Goal: Information Seeking & Learning: Understand process/instructions

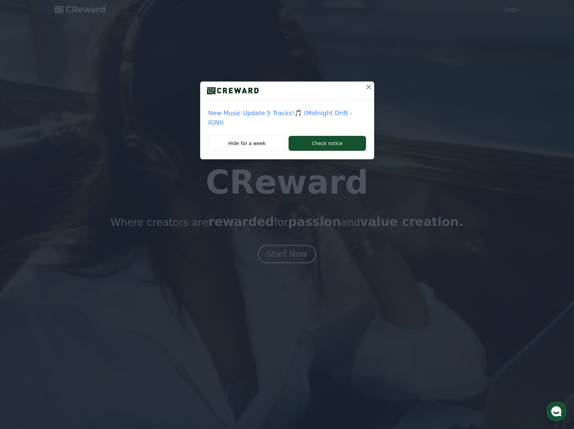
click at [368, 88] on icon at bounding box center [369, 87] width 8 height 8
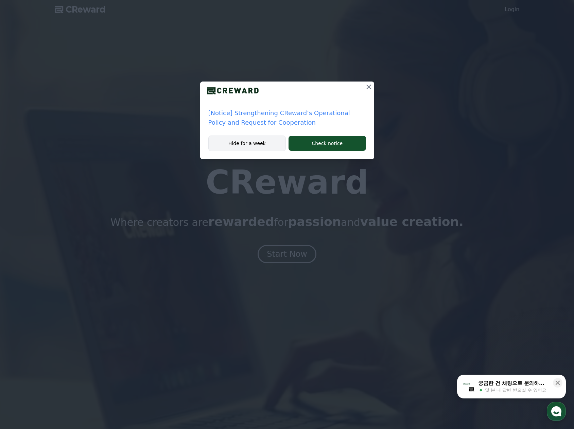
click at [270, 140] on button "Hide for a week" at bounding box center [247, 144] width 78 height 16
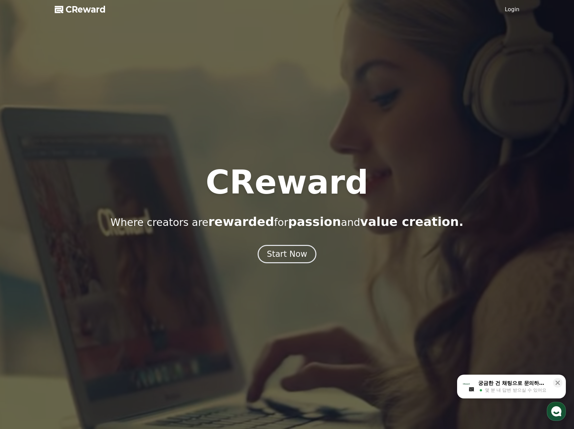
click at [514, 11] on link "Login" at bounding box center [512, 9] width 15 height 8
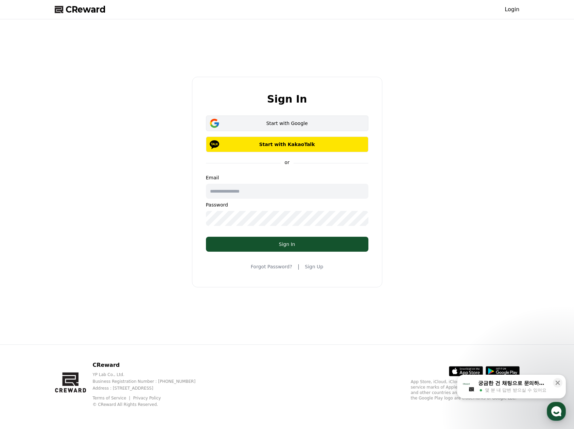
click at [303, 130] on button "Start with Google" at bounding box center [287, 124] width 162 height 16
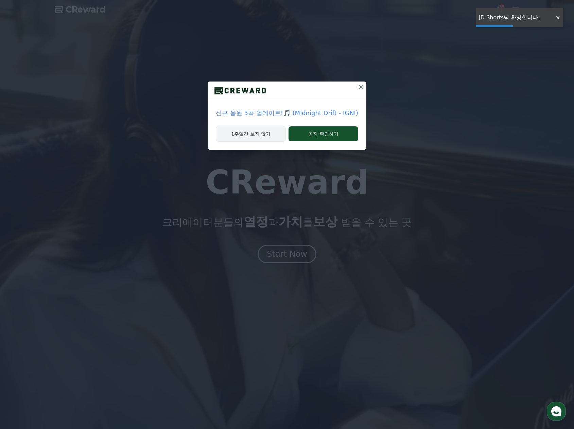
click at [255, 132] on button "1주일간 보지 않기" at bounding box center [251, 134] width 70 height 16
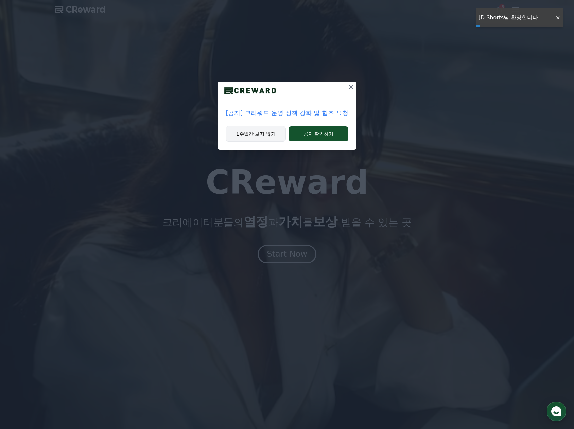
click at [260, 135] on button "1주일간 보지 않기" at bounding box center [256, 134] width 60 height 16
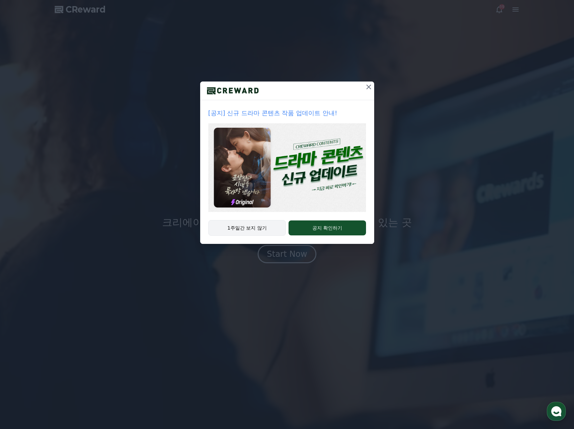
click at [278, 229] on button "1주일간 보지 않기" at bounding box center [247, 228] width 78 height 16
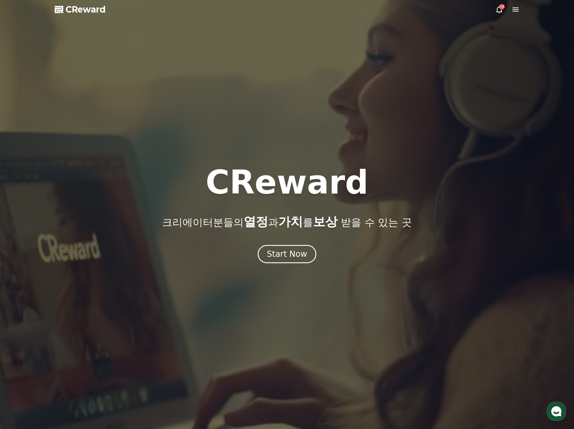
click at [516, 13] on icon at bounding box center [515, 9] width 8 height 8
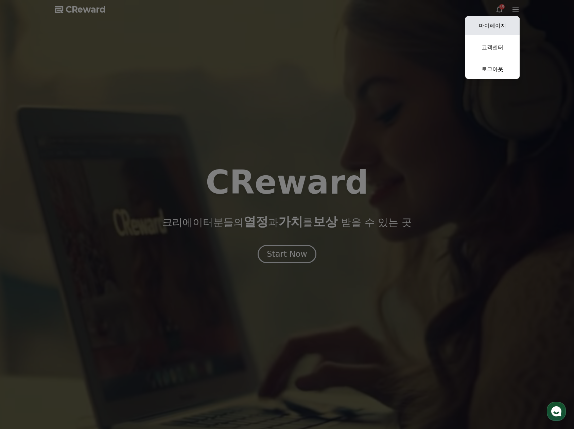
click at [505, 23] on link "마이페이지" at bounding box center [492, 25] width 54 height 19
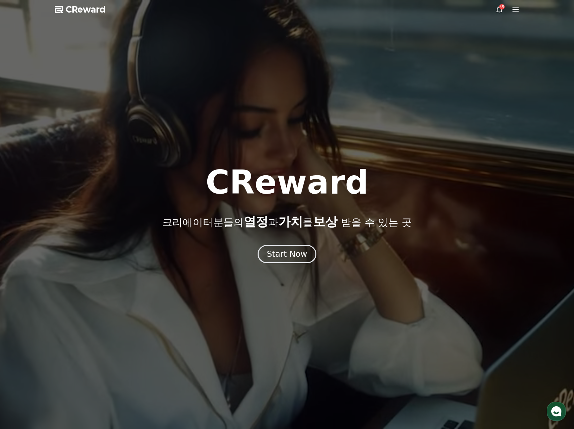
select select "**********"
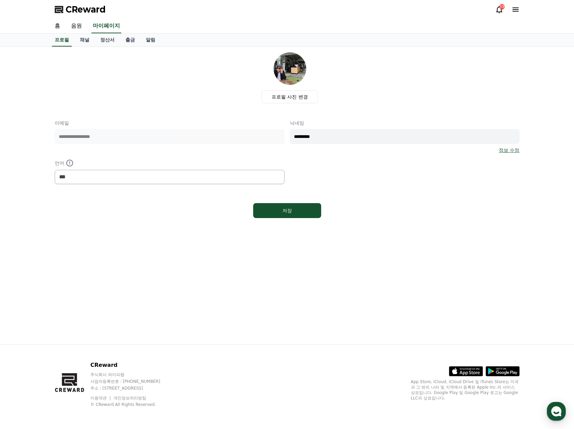
click at [501, 7] on div "39" at bounding box center [501, 6] width 5 height 5
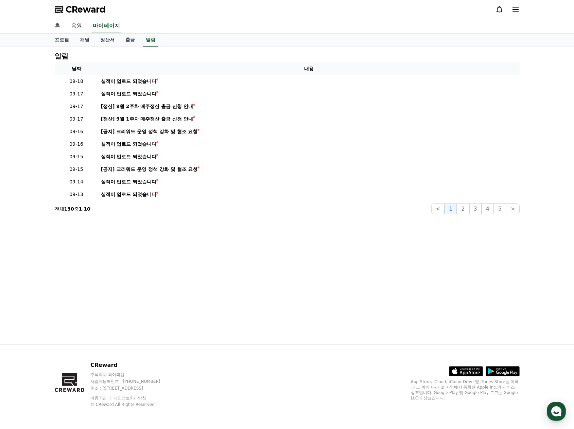
click at [500, 8] on icon at bounding box center [499, 9] width 6 height 7
click at [58, 23] on link "홈" at bounding box center [57, 26] width 16 height 14
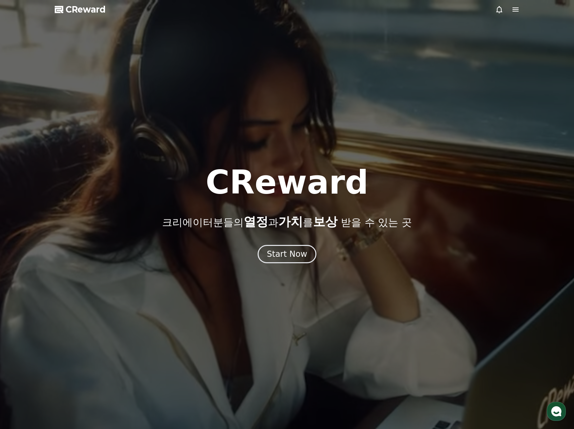
click at [511, 14] on div at bounding box center [287, 214] width 574 height 429
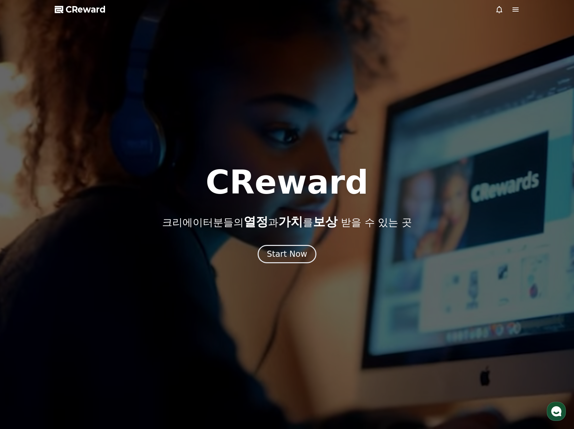
click at [512, 13] on icon at bounding box center [515, 9] width 8 height 8
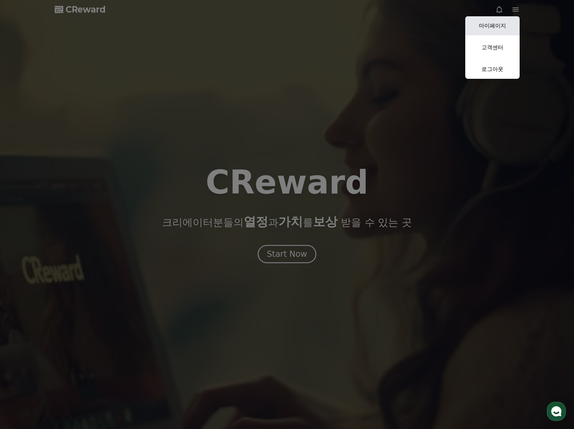
click at [500, 24] on link "마이페이지" at bounding box center [492, 25] width 54 height 19
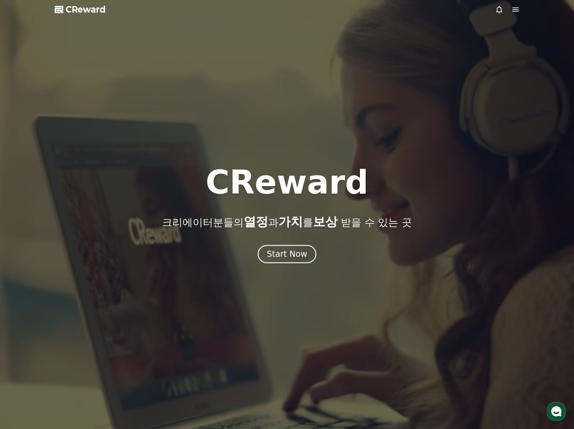
select select "**********"
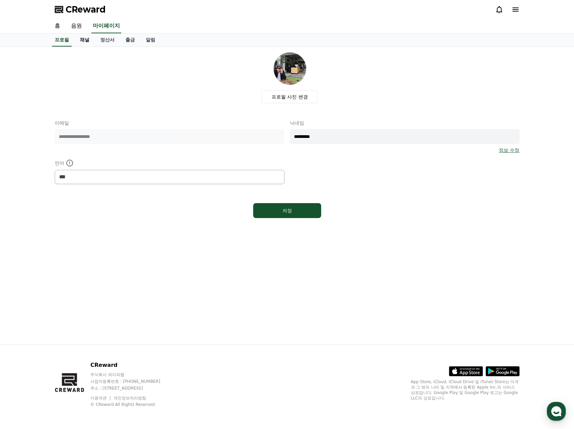
click at [84, 42] on link "채널" at bounding box center [84, 40] width 20 height 13
click at [63, 29] on link "홈" at bounding box center [57, 26] width 16 height 14
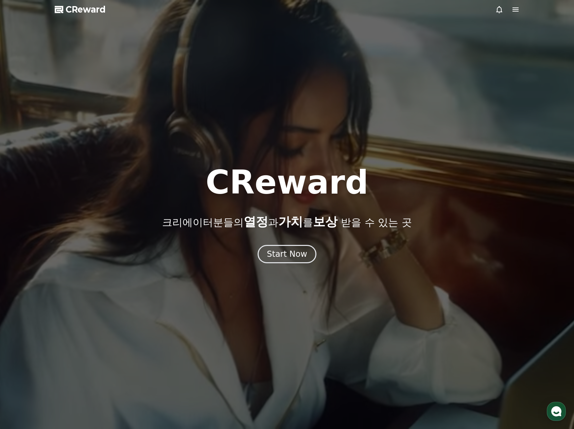
click at [513, 10] on icon at bounding box center [515, 9] width 6 height 4
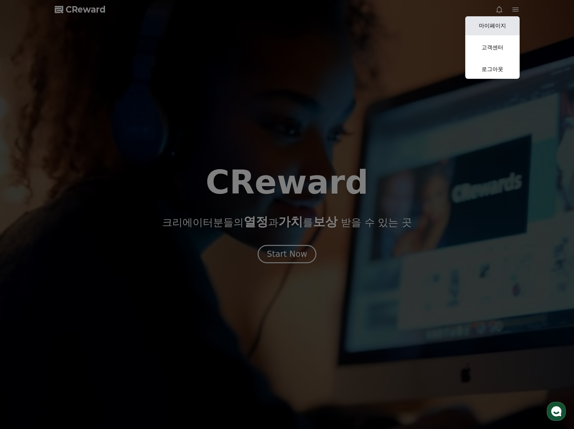
click at [503, 26] on link "마이페이지" at bounding box center [492, 25] width 54 height 19
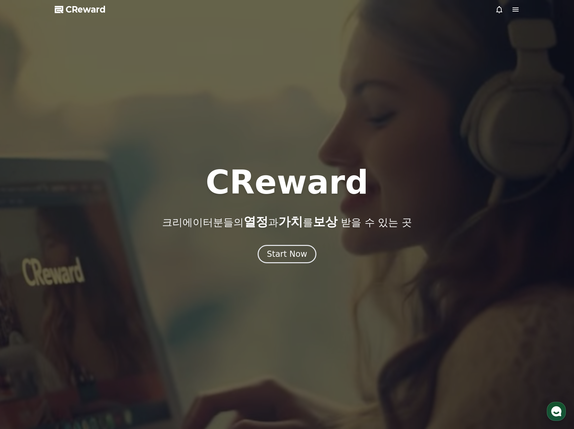
select select "**********"
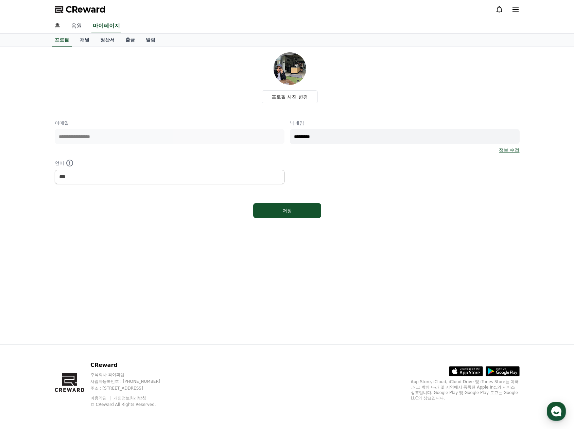
click at [83, 24] on link "음원" at bounding box center [77, 26] width 22 height 14
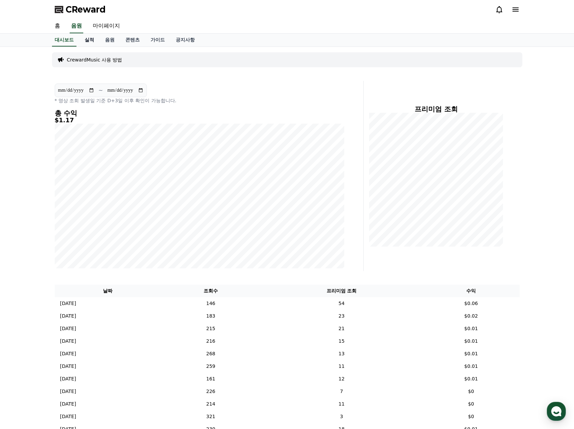
click at [89, 40] on link "실적" at bounding box center [89, 40] width 20 height 13
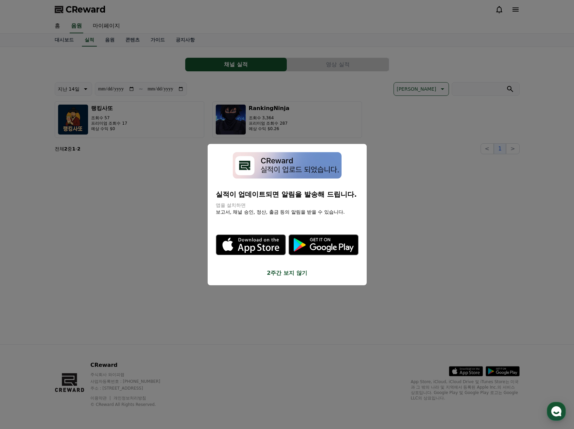
click at [452, 260] on button "close modal" at bounding box center [287, 214] width 574 height 429
click at [273, 278] on div "**********" at bounding box center [287, 196] width 476 height 298
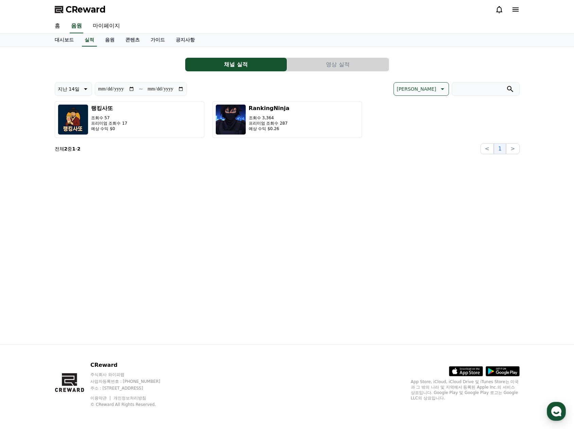
click at [318, 272] on div "**********" at bounding box center [287, 196] width 476 height 298
click at [109, 41] on link "음원" at bounding box center [110, 40] width 20 height 13
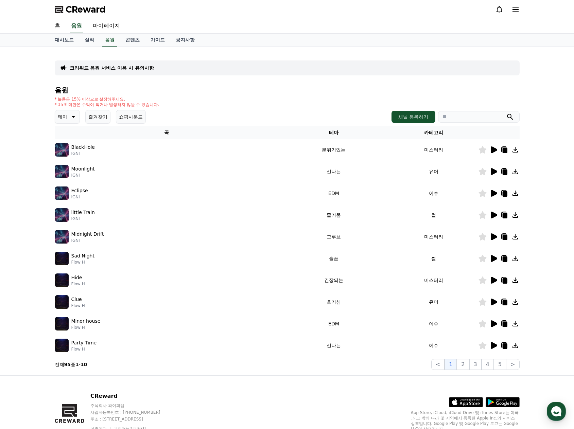
click at [108, 69] on p "크리워드 음원 서비스 이용 시 유의사항" at bounding box center [112, 68] width 84 height 7
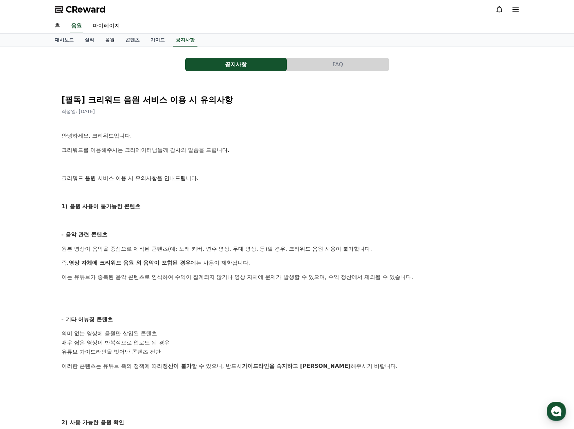
click at [114, 43] on link "음원" at bounding box center [110, 40] width 20 height 13
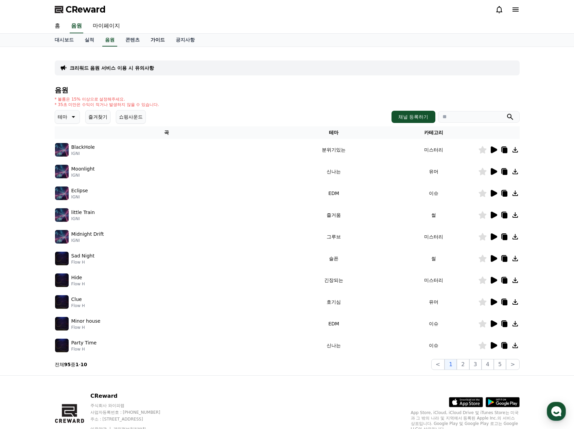
click at [162, 40] on link "가이드" at bounding box center [157, 40] width 25 height 13
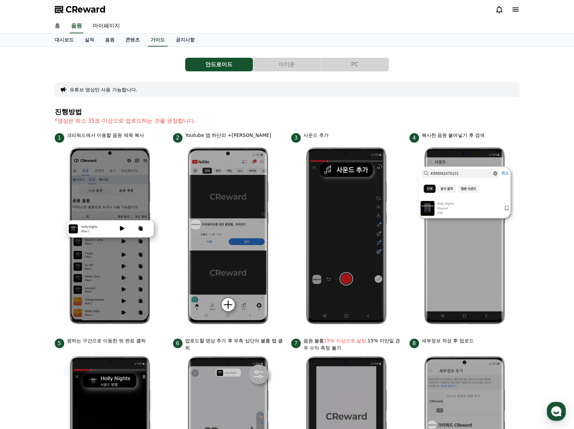
click at [353, 66] on button "PC" at bounding box center [355, 65] width 68 height 14
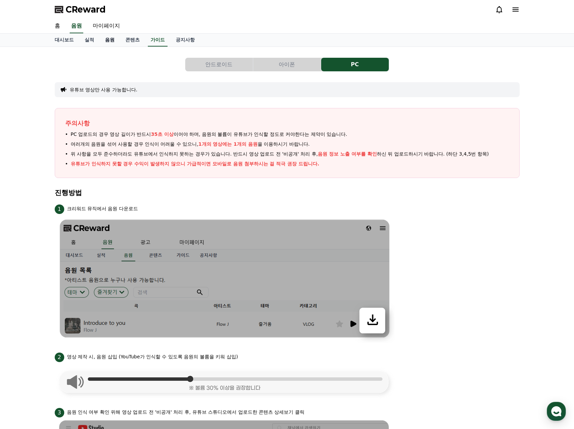
click at [112, 41] on link "음원" at bounding box center [110, 40] width 20 height 13
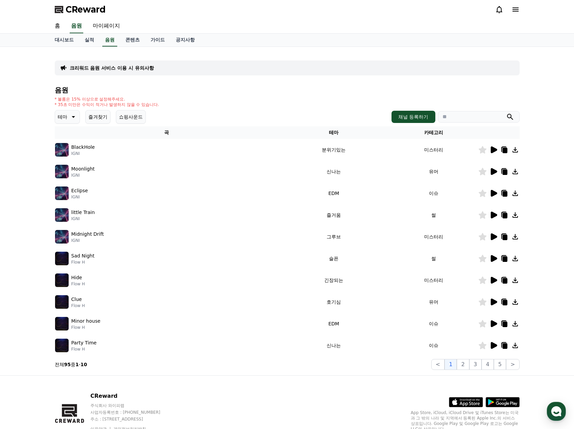
click at [460, 120] on input "search" at bounding box center [479, 117] width 82 height 12
click at [494, 150] on icon at bounding box center [494, 149] width 6 height 7
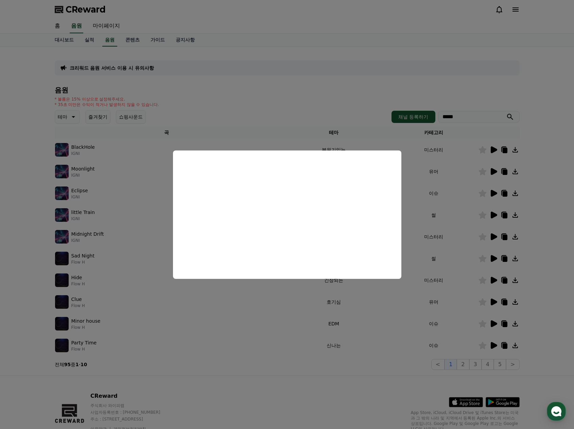
click at [558, 209] on button "close modal" at bounding box center [287, 214] width 574 height 429
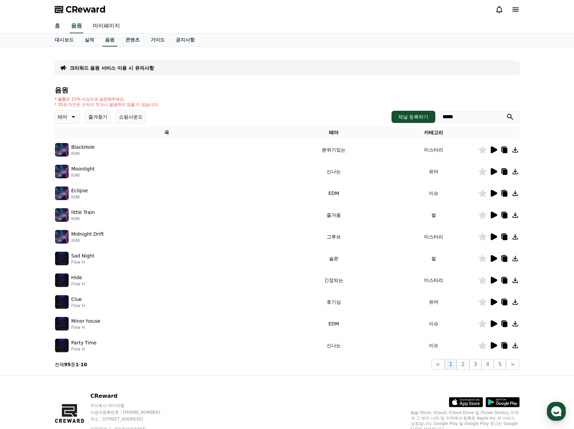
click at [492, 217] on icon at bounding box center [494, 215] width 6 height 7
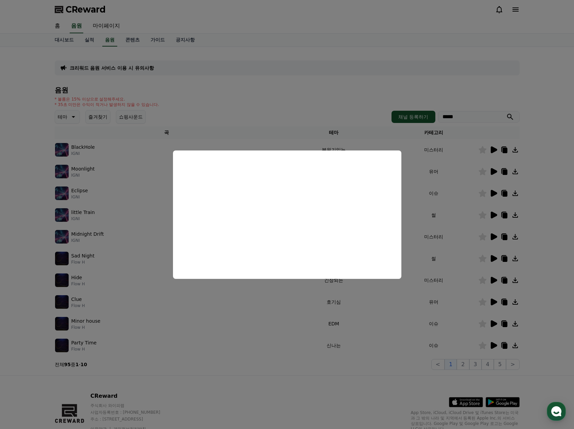
click at [542, 237] on button "close modal" at bounding box center [287, 214] width 574 height 429
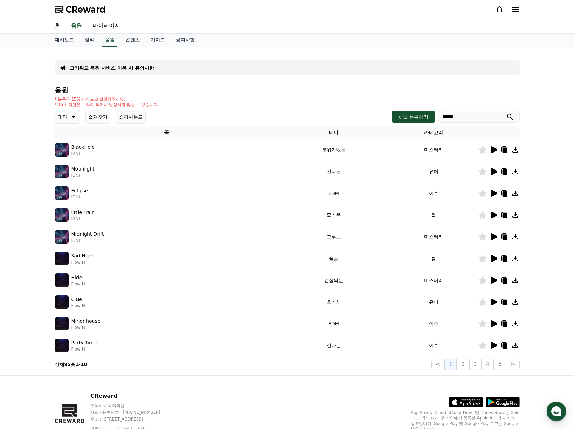
click at [467, 115] on input "*****" at bounding box center [479, 117] width 82 height 12
click at [506, 113] on button "submit" at bounding box center [510, 117] width 8 height 8
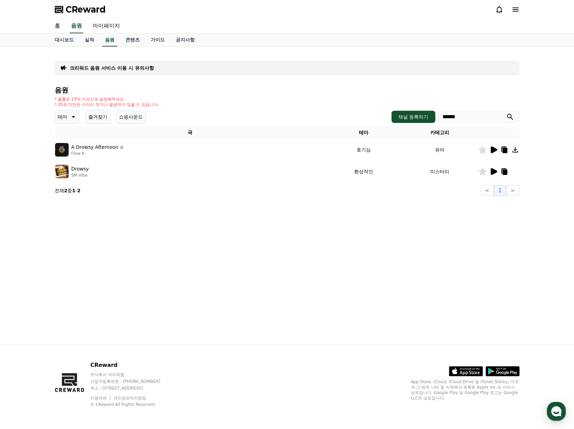
click at [496, 174] on icon at bounding box center [493, 172] width 8 height 8
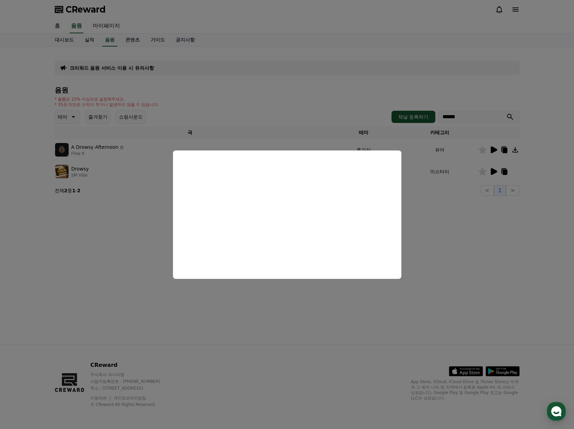
click at [502, 301] on button "close modal" at bounding box center [287, 214] width 574 height 429
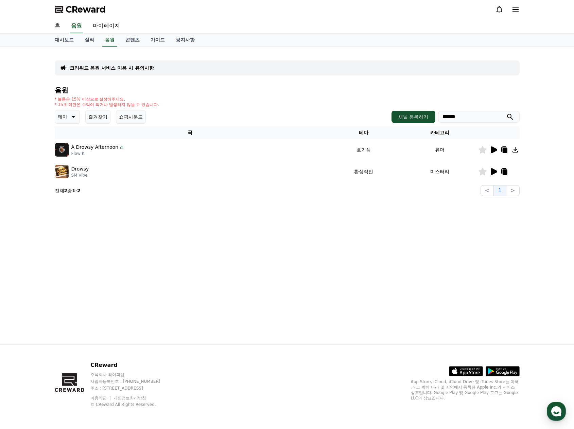
click at [516, 169] on div at bounding box center [498, 172] width 41 height 8
click at [515, 172] on div at bounding box center [498, 172] width 41 height 8
click at [409, 238] on div "크리워드 음원 서비스 이용 시 유의사항 음원 * 볼륨은 15% 이상으로 설정해주세요. * 35초 미만은 수익이 적거나 발생하지 않을 수 있습니…" at bounding box center [287, 196] width 476 height 298
click at [497, 152] on icon at bounding box center [493, 150] width 8 height 8
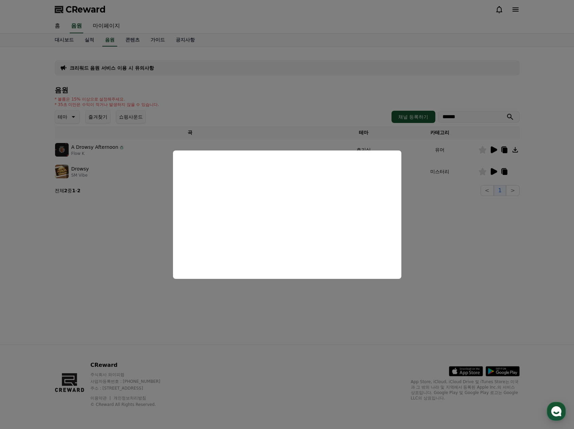
click at [467, 281] on button "close modal" at bounding box center [287, 214] width 574 height 429
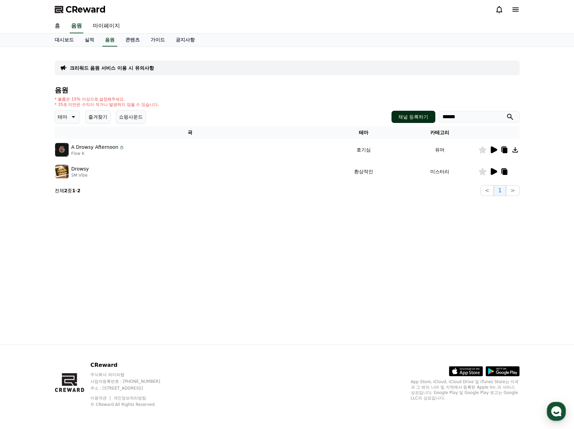
drag, startPoint x: 440, startPoint y: 120, endPoint x: 428, endPoint y: 120, distance: 11.6
click at [428, 120] on div "채널 등록하기 ******" at bounding box center [455, 117] width 128 height 12
type input "*"
type input "********"
click at [506, 113] on button "submit" at bounding box center [510, 117] width 8 height 8
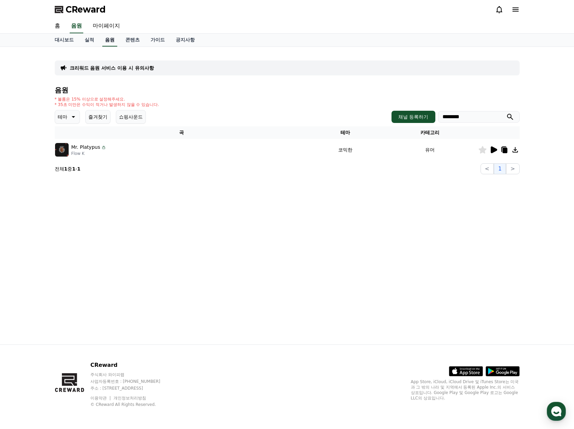
click at [108, 44] on link "음원" at bounding box center [109, 40] width 15 height 13
drag, startPoint x: 475, startPoint y: 119, endPoint x: 416, endPoint y: 115, distance: 58.9
click at [416, 115] on div "채널 등록하기 ********" at bounding box center [455, 117] width 128 height 12
click at [506, 113] on button "submit" at bounding box center [510, 117] width 8 height 8
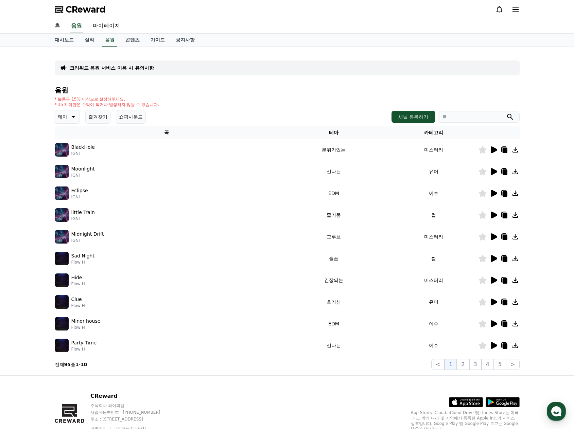
click at [490, 193] on icon at bounding box center [493, 193] width 8 height 8
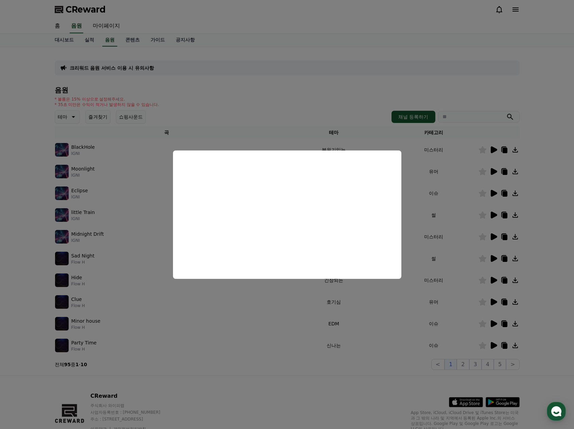
click at [451, 210] on button "close modal" at bounding box center [287, 214] width 574 height 429
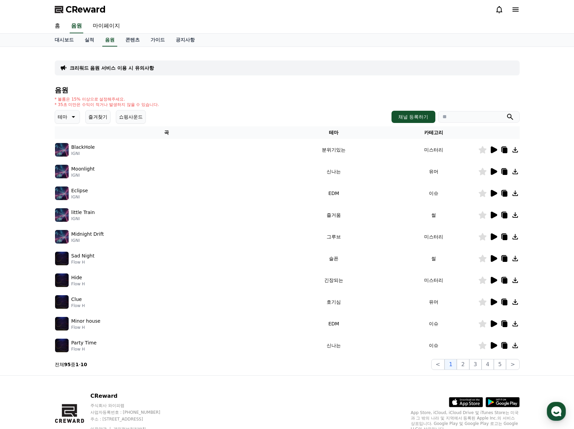
click at [491, 260] on icon at bounding box center [494, 258] width 6 height 7
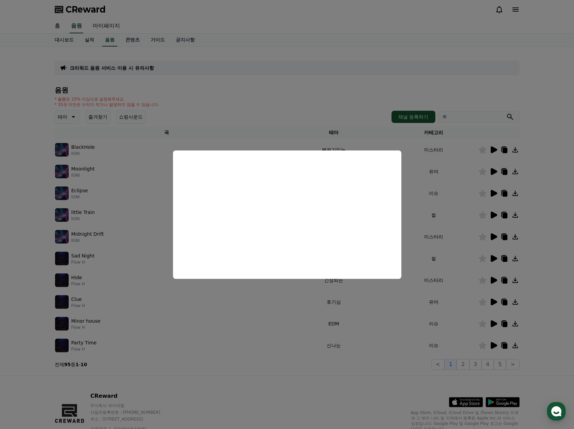
click at [554, 332] on button "close modal" at bounding box center [287, 214] width 574 height 429
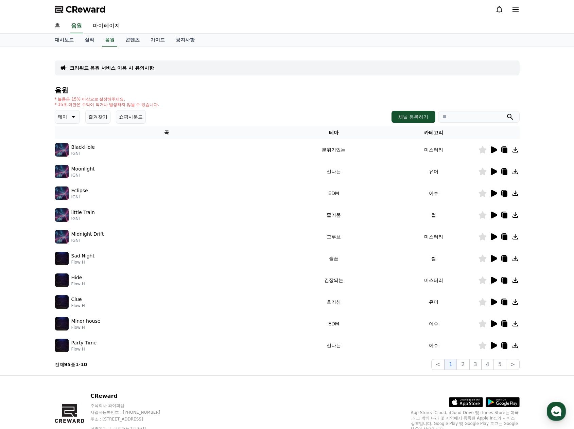
click at [517, 262] on icon at bounding box center [515, 259] width 8 height 8
click at [160, 41] on link "가이드" at bounding box center [157, 40] width 25 height 13
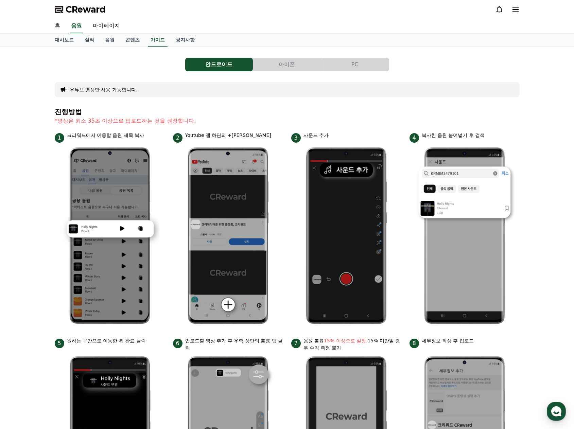
click at [343, 66] on button "PC" at bounding box center [355, 65] width 68 height 14
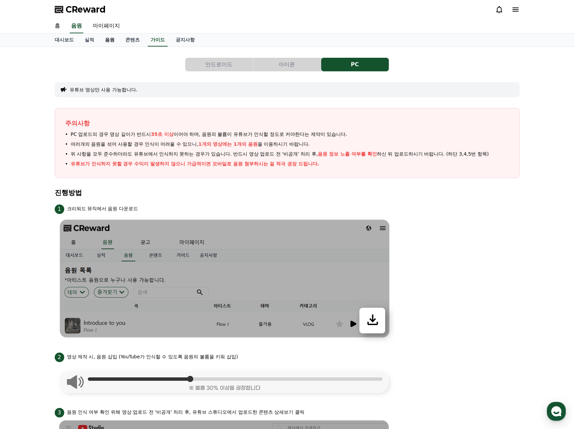
click at [107, 41] on link "음원" at bounding box center [110, 40] width 20 height 13
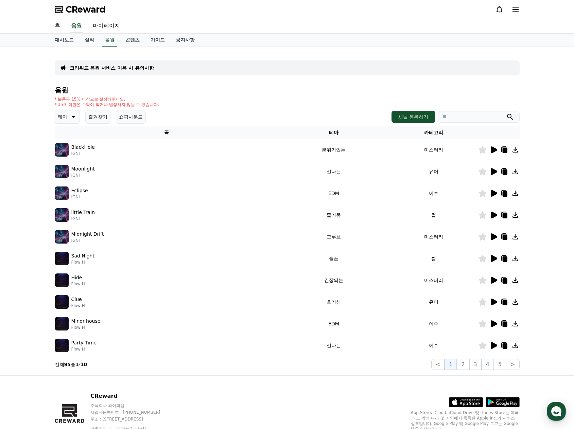
click at [458, 118] on input "search" at bounding box center [479, 117] width 82 height 12
type input "*********"
click at [506, 113] on button "submit" at bounding box center [510, 117] width 8 height 8
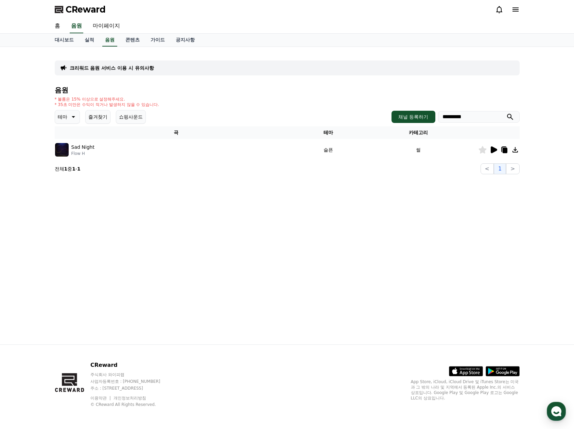
click at [416, 225] on div "크리워드 음원 서비스 이용 시 유의사항 음원 * 볼륨은 15% 이상으로 설정해주세요. * 35초 미만은 수익이 적거나 발생하지 않을 수 있습니…" at bounding box center [287, 196] width 476 height 298
click at [491, 149] on icon at bounding box center [494, 149] width 6 height 7
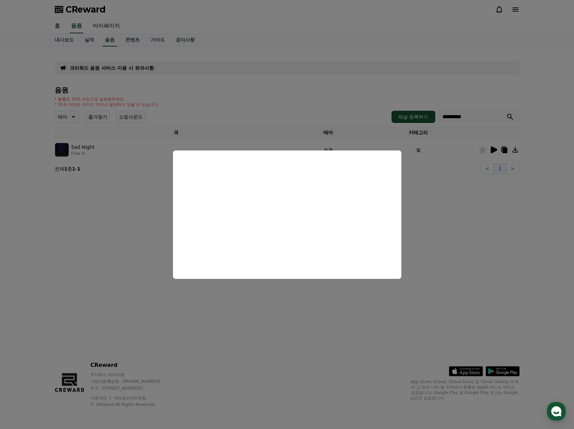
click at [481, 274] on button "close modal" at bounding box center [287, 214] width 574 height 429
